Goal: Task Accomplishment & Management: Use online tool/utility

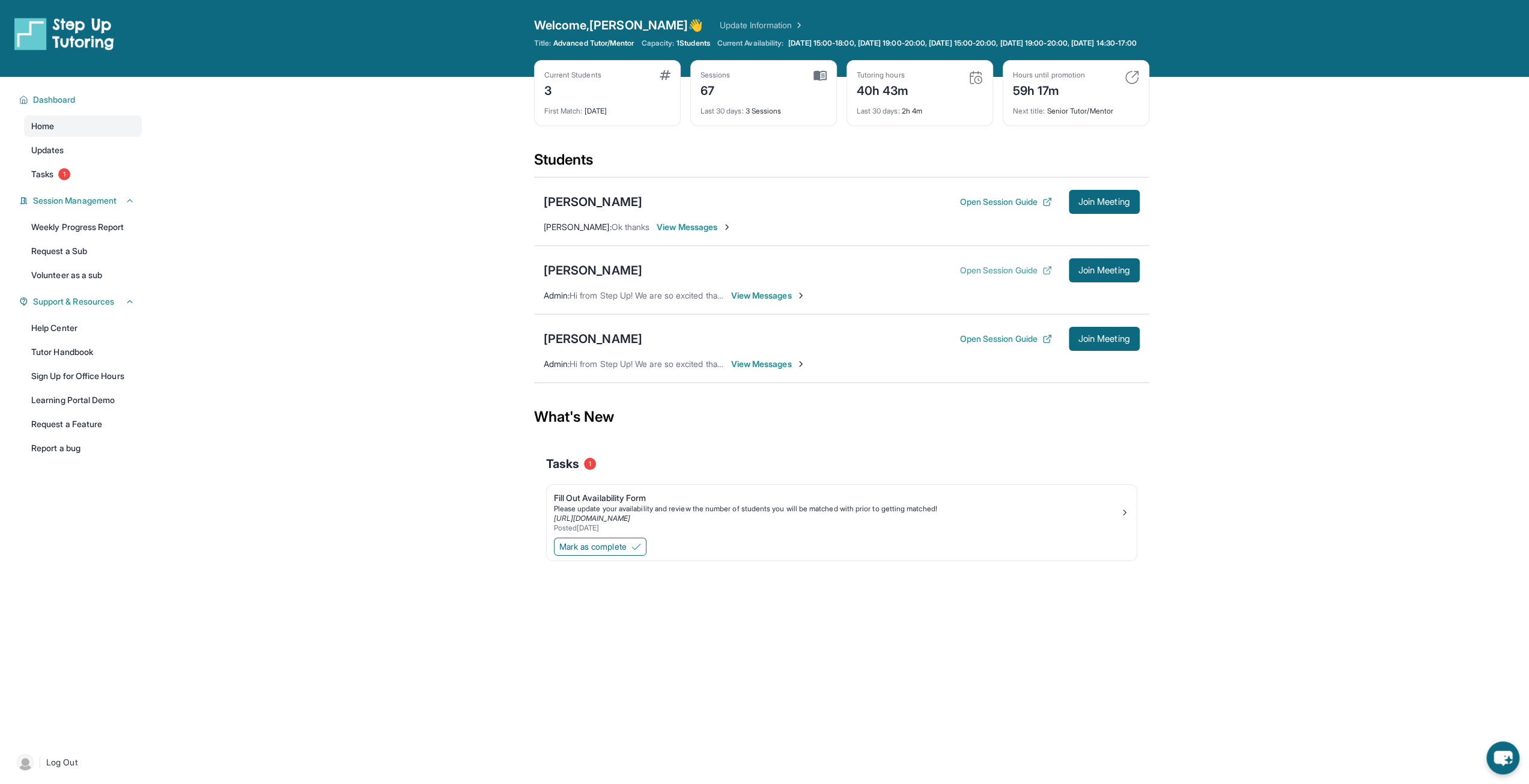
click at [992, 273] on button "Open Session Guide" at bounding box center [1006, 271] width 92 height 12
click at [617, 275] on div "[PERSON_NAME]" at bounding box center [593, 270] width 99 height 17
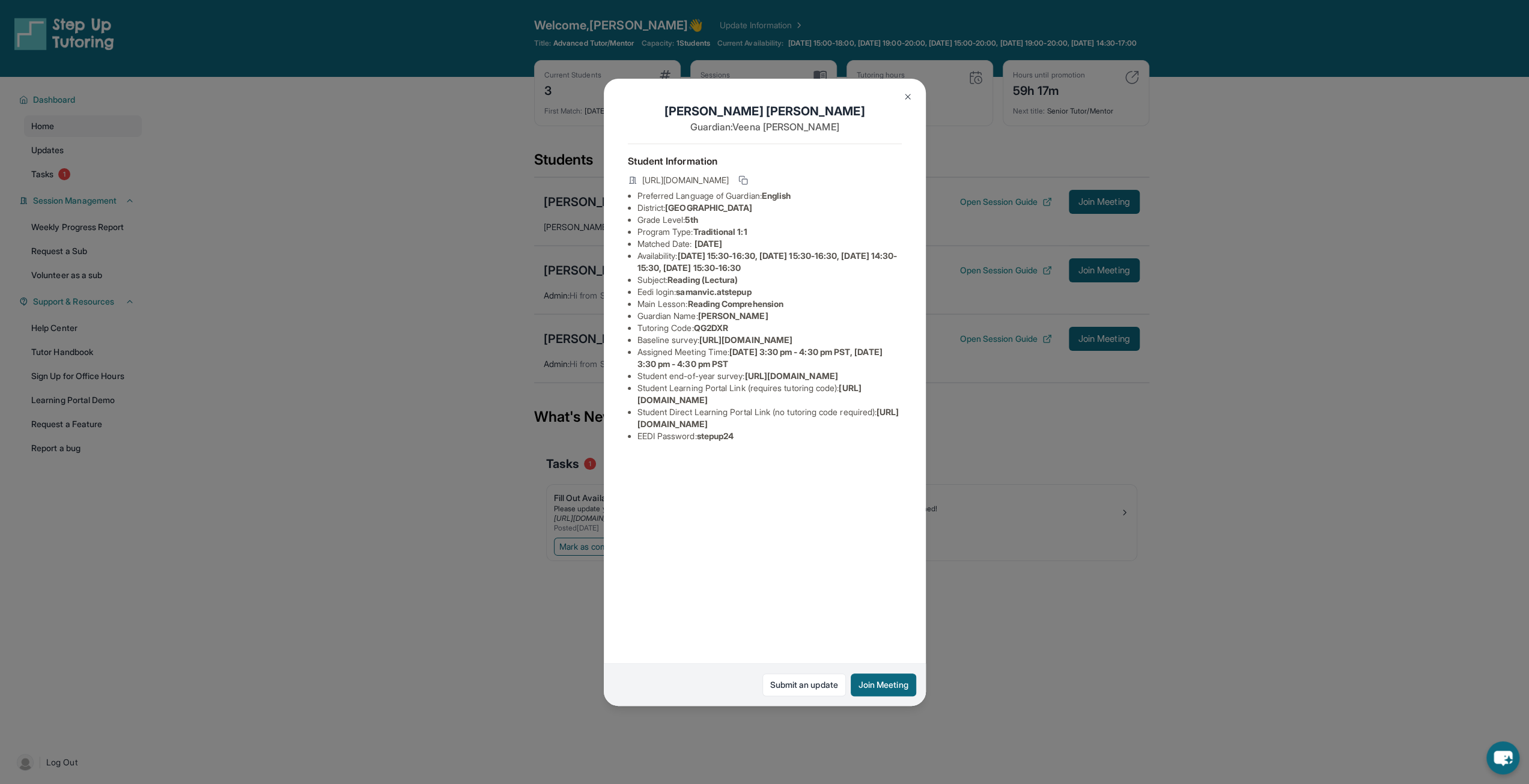
click at [911, 92] on img at bounding box center [908, 97] width 10 height 10
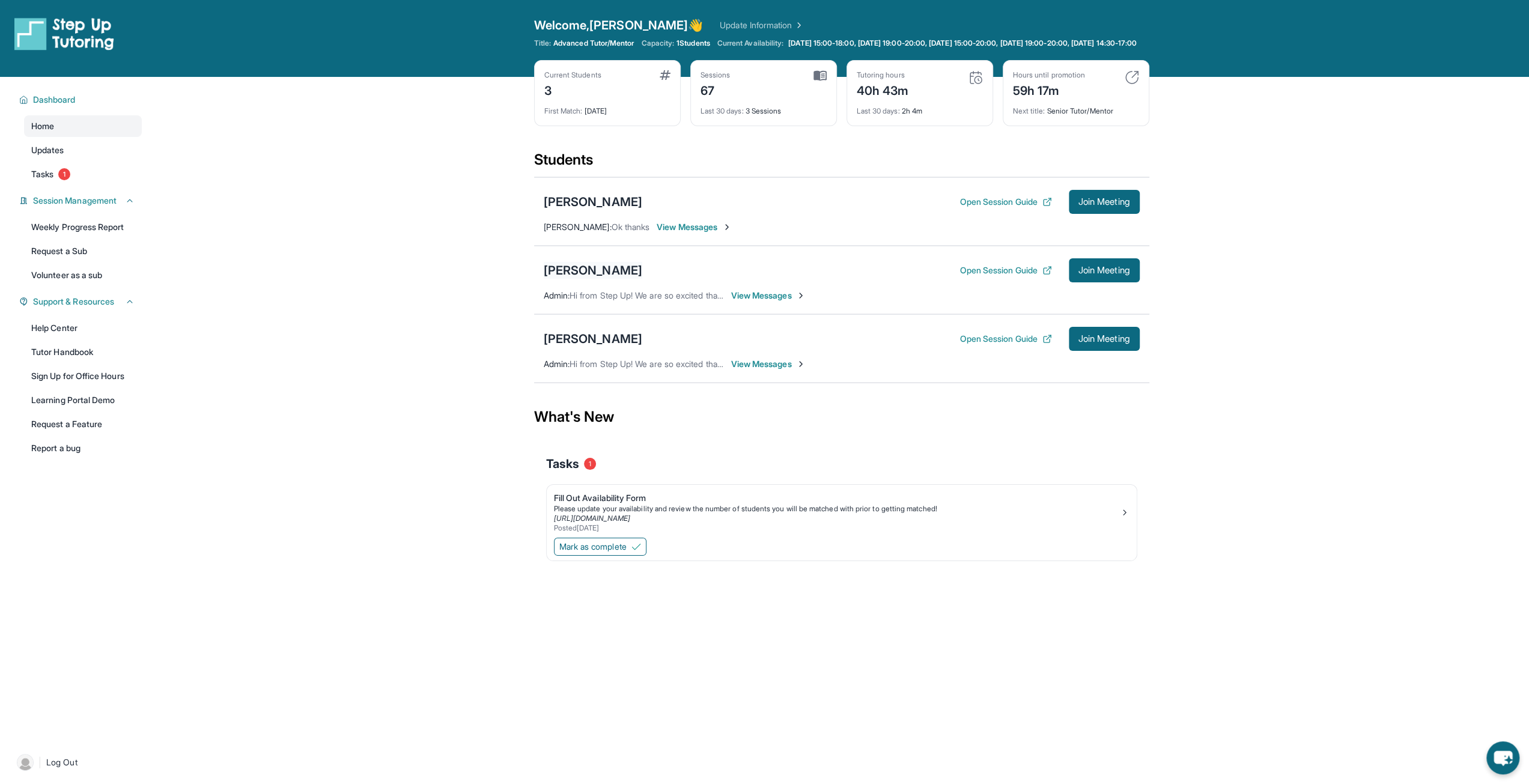
click at [580, 277] on div "[PERSON_NAME]" at bounding box center [593, 270] width 99 height 17
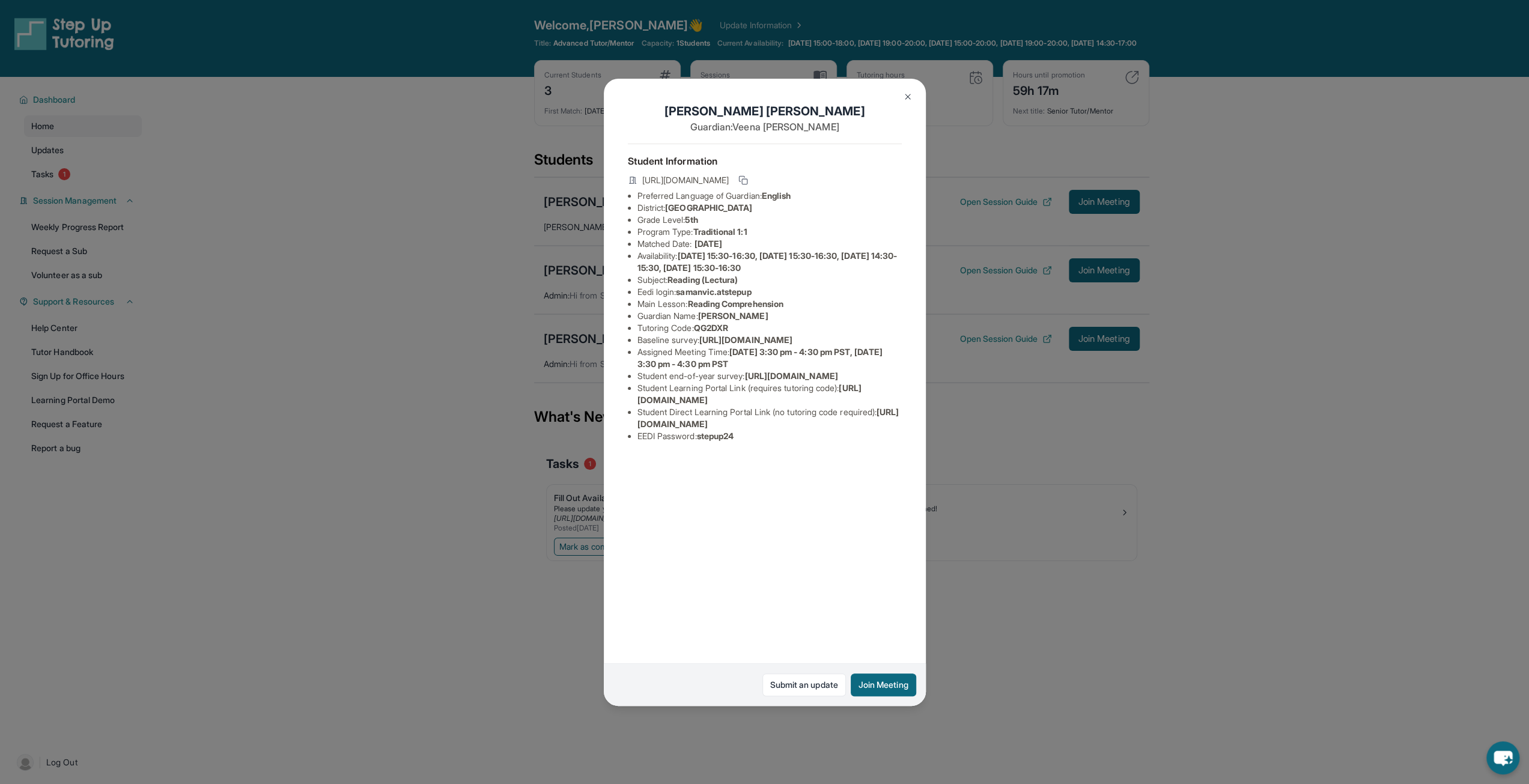
drag, startPoint x: 433, startPoint y: 385, endPoint x: 751, endPoint y: 656, distance: 417.8
click at [433, 385] on div "[PERSON_NAME] Guardian: [PERSON_NAME] Student Information [URL][DOMAIN_NAME] Pr…" at bounding box center [764, 392] width 1529 height 784
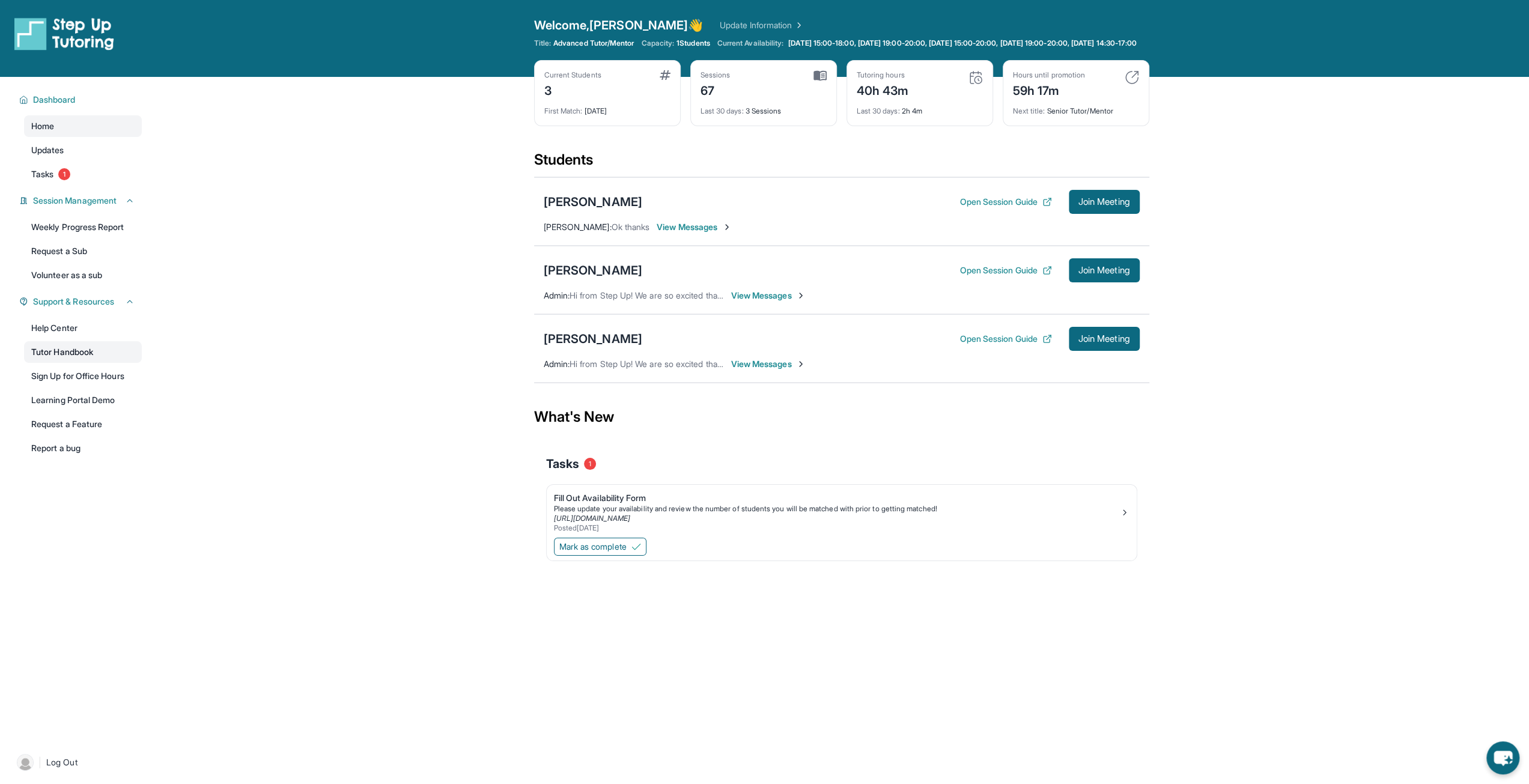
click at [65, 360] on link "Tutor Handbook" at bounding box center [83, 352] width 118 height 21
click at [594, 279] on div "[PERSON_NAME]" at bounding box center [593, 270] width 99 height 17
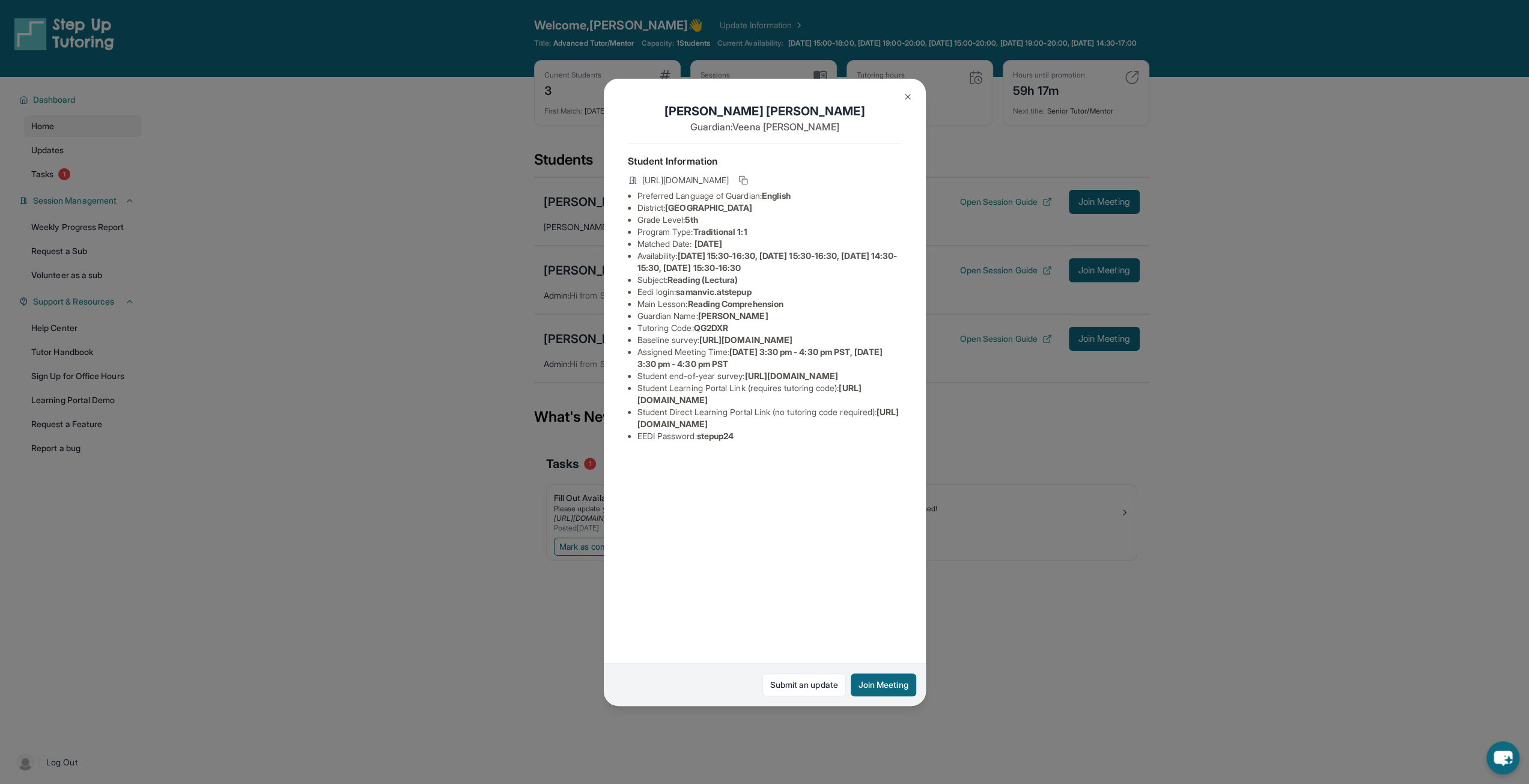
click at [689, 288] on span "samanvic.atstepup" at bounding box center [714, 291] width 75 height 10
click at [711, 313] on span "[PERSON_NAME]" at bounding box center [733, 315] width 71 height 10
drag, startPoint x: 682, startPoint y: 293, endPoint x: 762, endPoint y: 296, distance: 80.1
click at [762, 296] on li "Eedi login : [PERSON_NAME].atstepup" at bounding box center [769, 292] width 264 height 12
copy span "samanvic.atstepup"
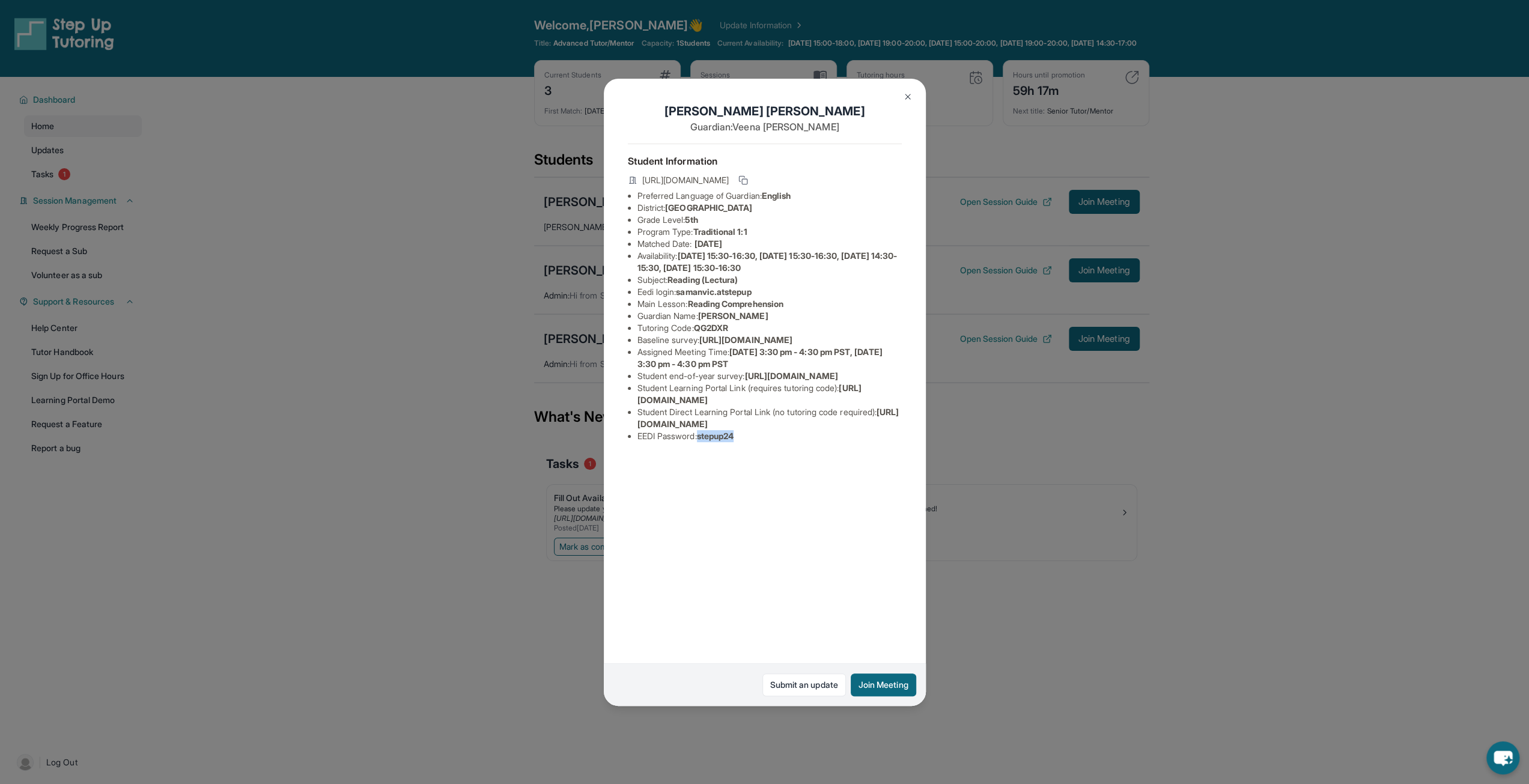
drag, startPoint x: 703, startPoint y: 522, endPoint x: 744, endPoint y: 517, distance: 41.3
click at [744, 442] on li "EEDI Password : stepup24" at bounding box center [769, 436] width 264 height 12
copy span "stepup24"
click at [874, 382] on li "Student end-of-year survey : [URL][DOMAIN_NAME]" at bounding box center [769, 376] width 264 height 12
click at [1149, 414] on div "[PERSON_NAME] Guardian: [PERSON_NAME] Student Information [URL][DOMAIN_NAME] Pr…" at bounding box center [764, 392] width 1529 height 784
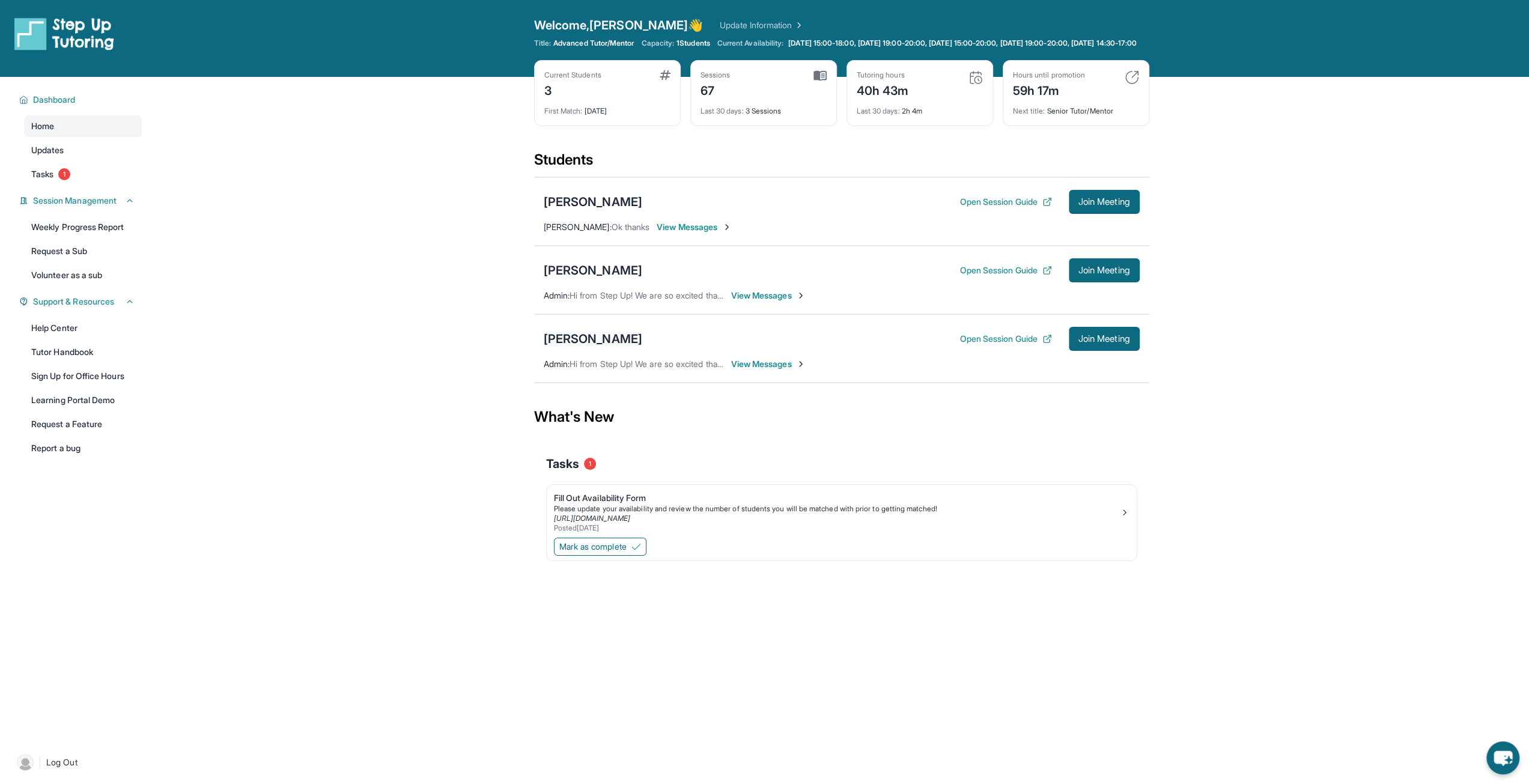
drag, startPoint x: 593, startPoint y: 360, endPoint x: 593, endPoint y: 350, distance: 10.0
click at [593, 356] on div "[PERSON_NAME] Open Session Guide Join Meeting Admin : Hi from Step Up! We are s…" at bounding box center [842, 348] width 615 height 69
click at [593, 347] on div "[PERSON_NAME]" at bounding box center [593, 339] width 99 height 17
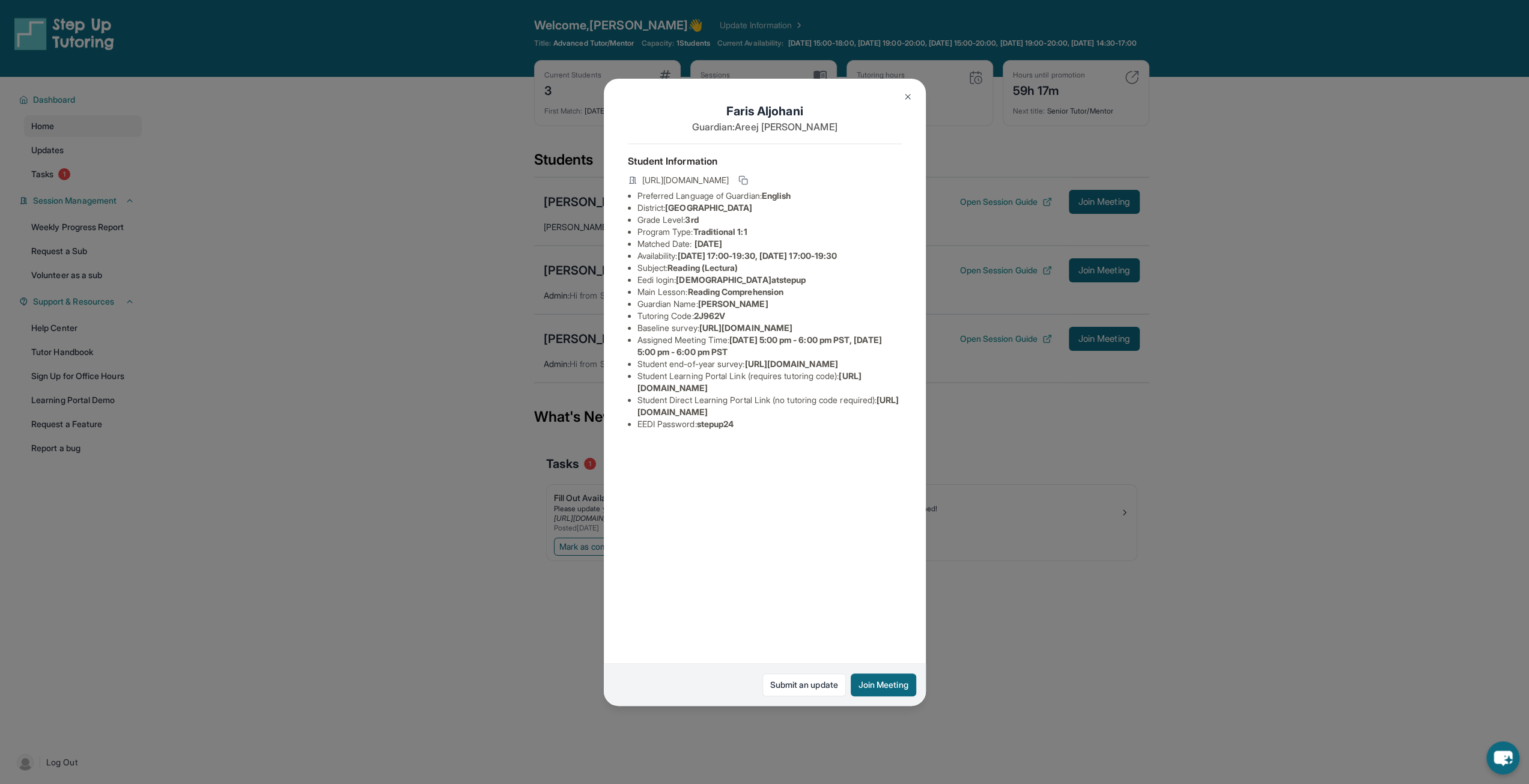
click at [900, 101] on button at bounding box center [907, 96] width 24 height 24
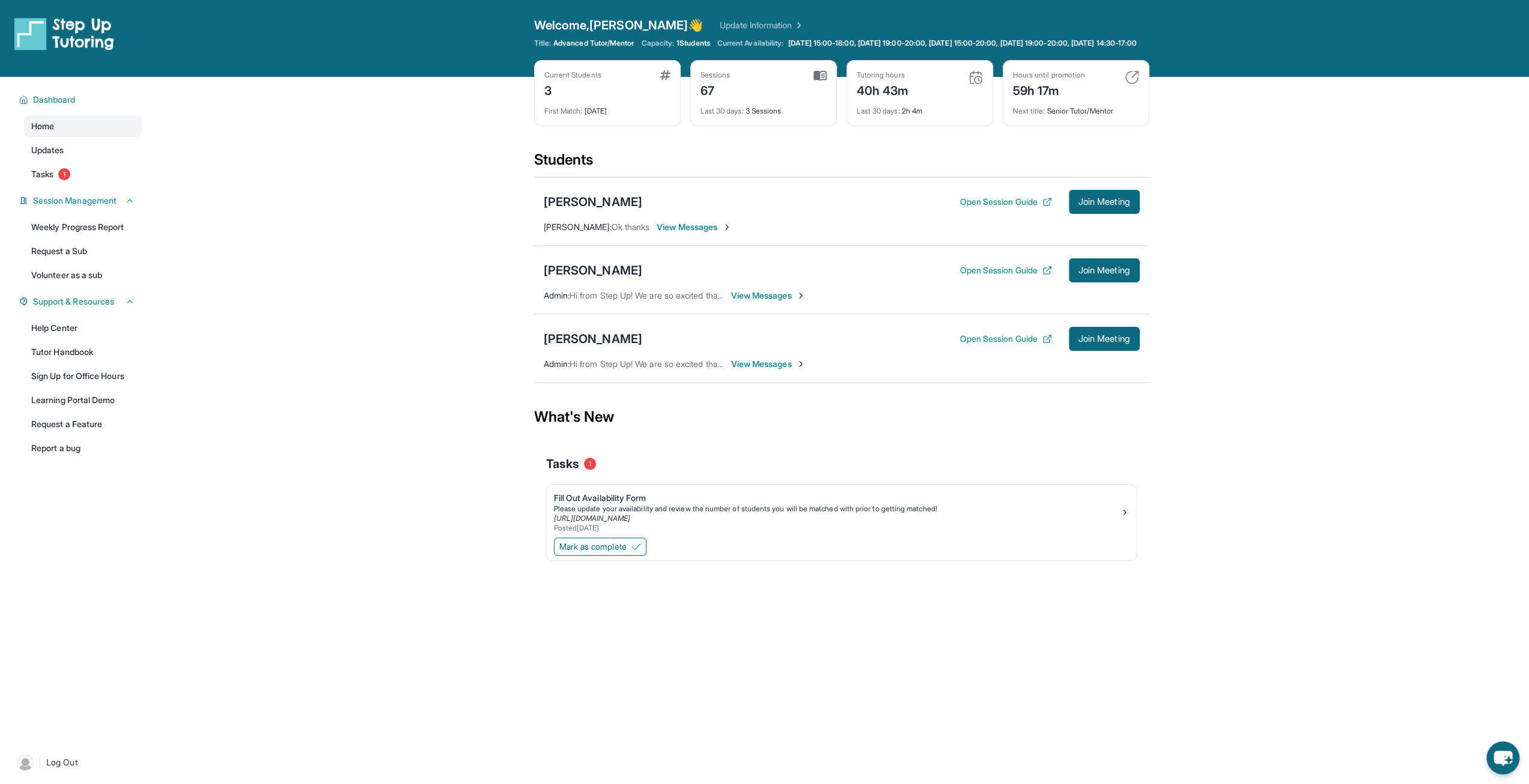
click at [609, 347] on div "[PERSON_NAME]" at bounding box center [593, 339] width 99 height 17
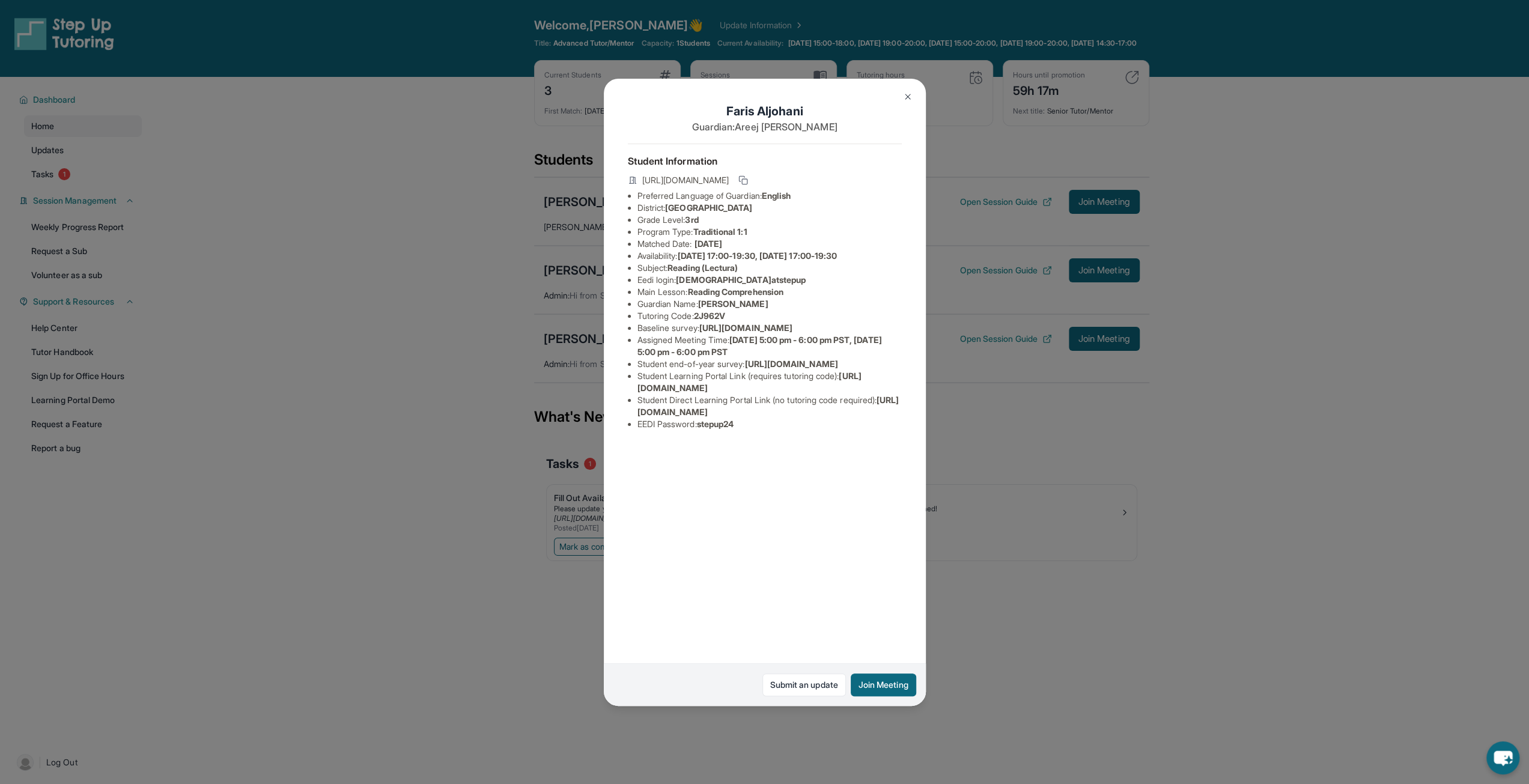
click at [903, 102] on button at bounding box center [907, 96] width 24 height 24
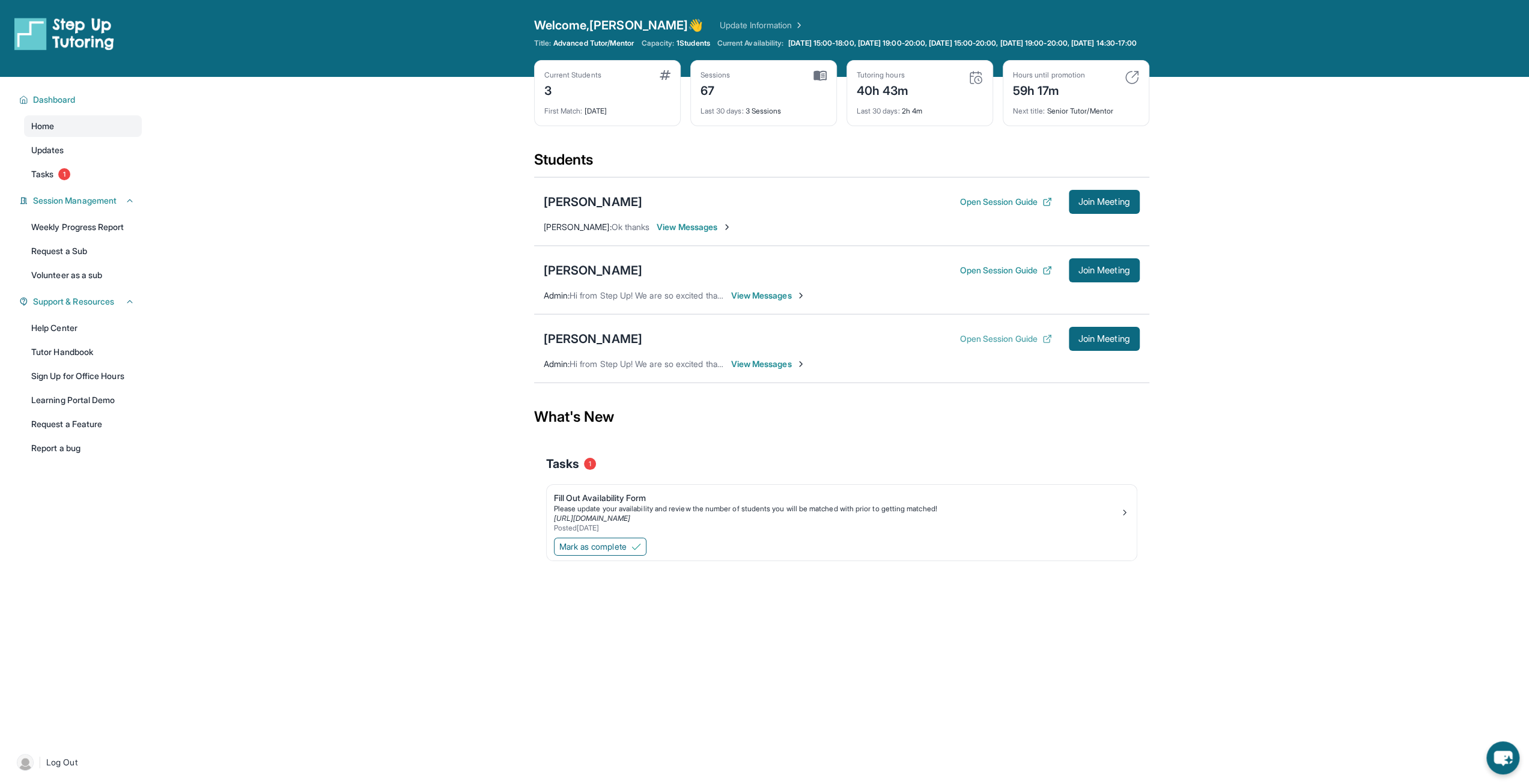
click at [1009, 341] on button "Open Session Guide" at bounding box center [1006, 339] width 92 height 12
click at [1092, 274] on span "Join Meeting" at bounding box center [1104, 271] width 52 height 7
